Goal: Find specific page/section: Find specific page/section

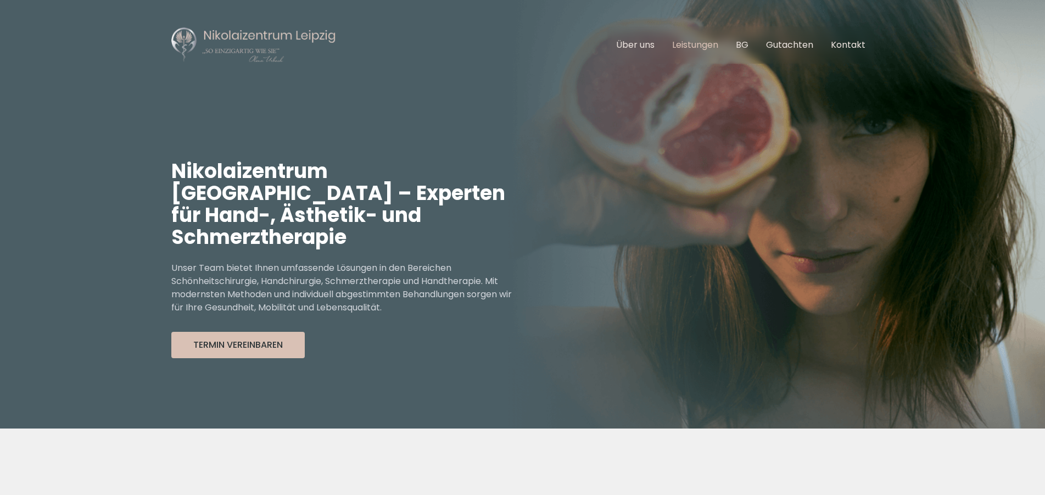
click at [691, 43] on link "Leistungen" at bounding box center [695, 44] width 46 height 13
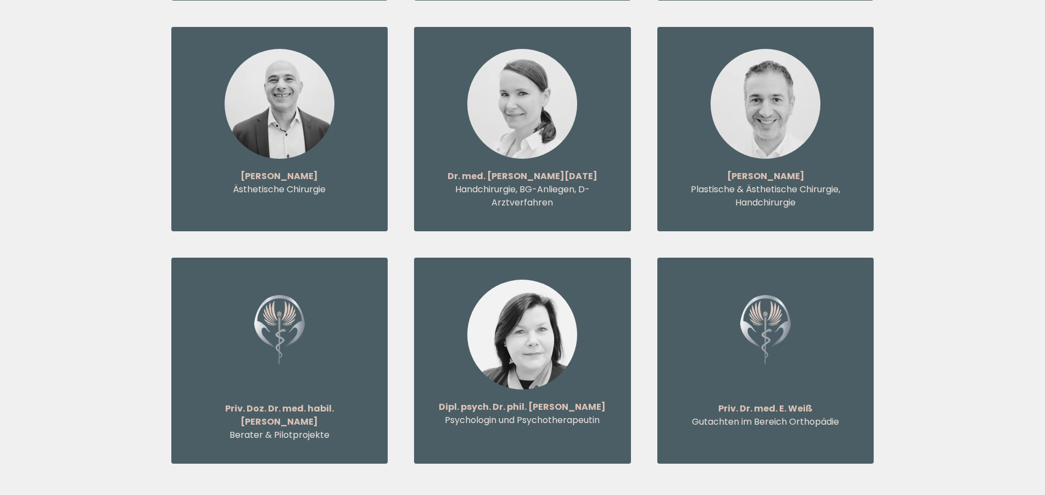
scroll to position [1387, 0]
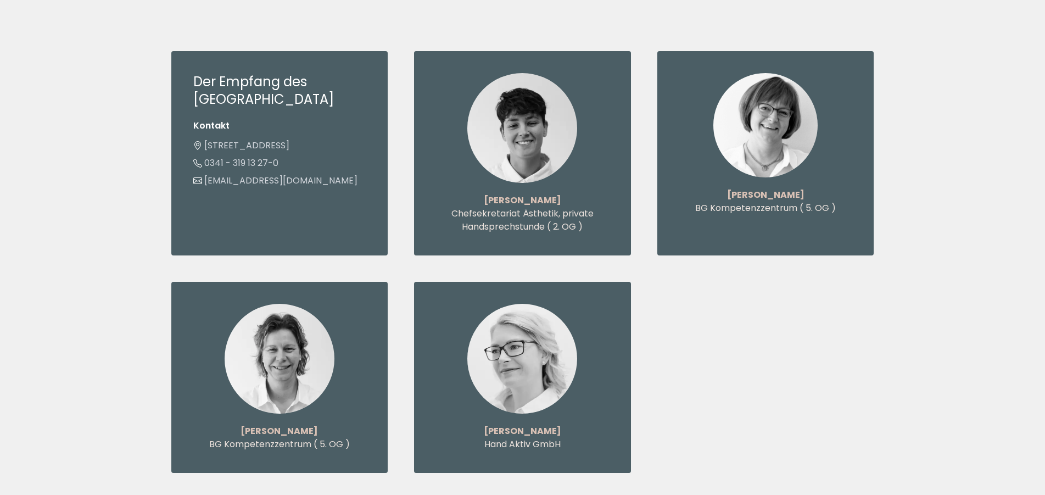
scroll to position [1849, 0]
